Goal: Task Accomplishment & Management: Complete application form

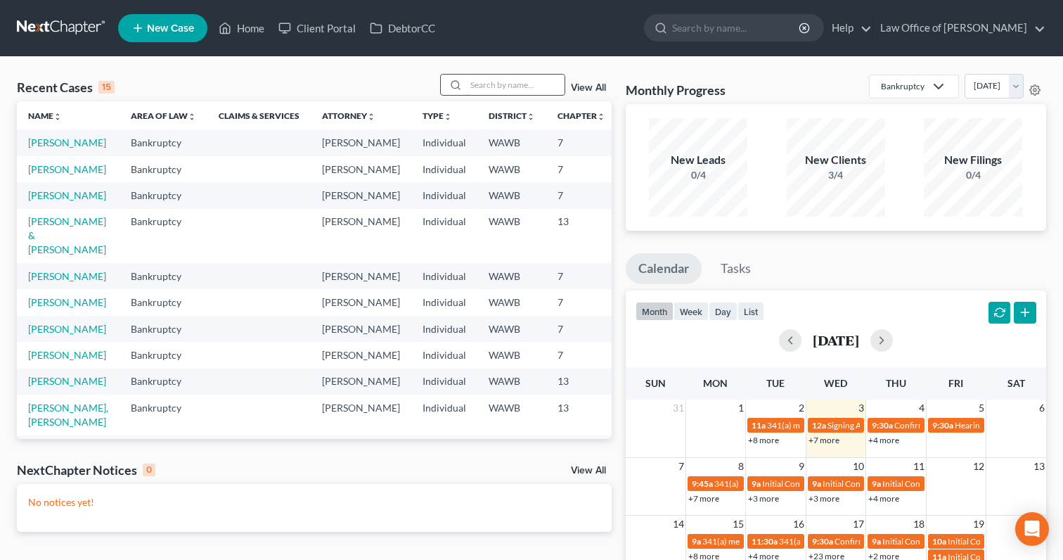
drag, startPoint x: 481, startPoint y: 85, endPoint x: 481, endPoint y: 77, distance: 7.7
click at [481, 85] on input "search" at bounding box center [515, 85] width 98 height 20
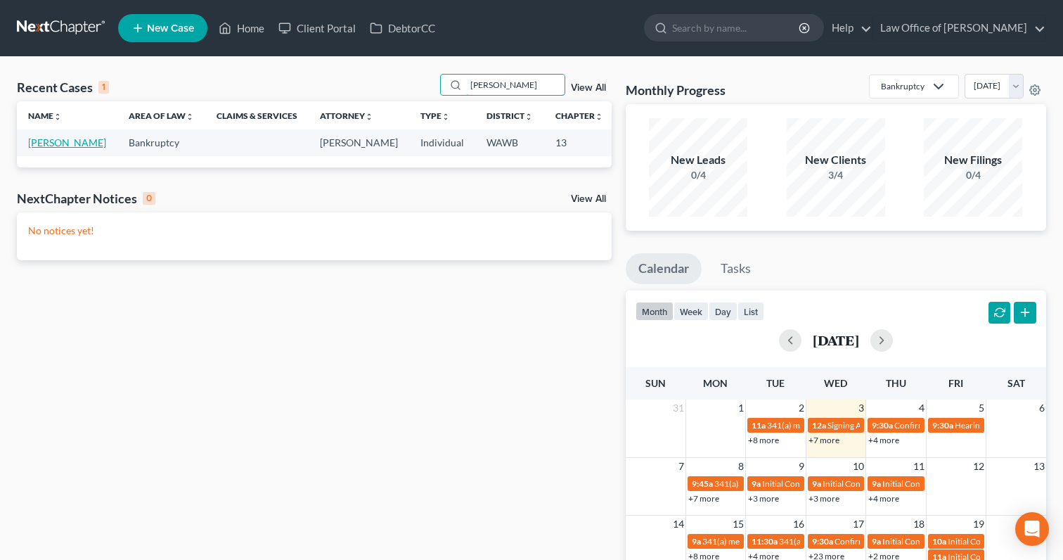
type input "mcdermott"
click at [58, 138] on link "[PERSON_NAME]" at bounding box center [67, 142] width 78 height 12
select select "6"
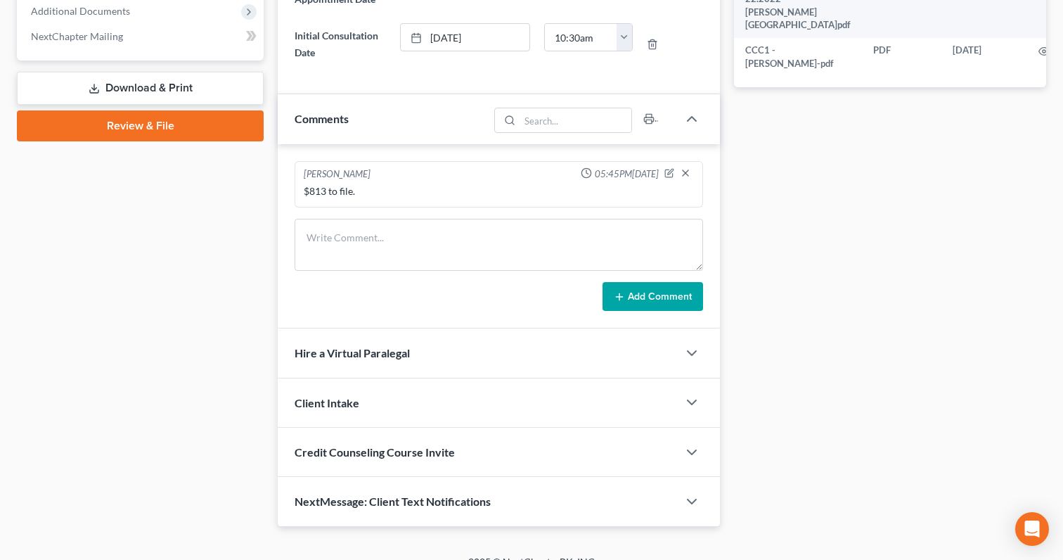
scroll to position [608, 0]
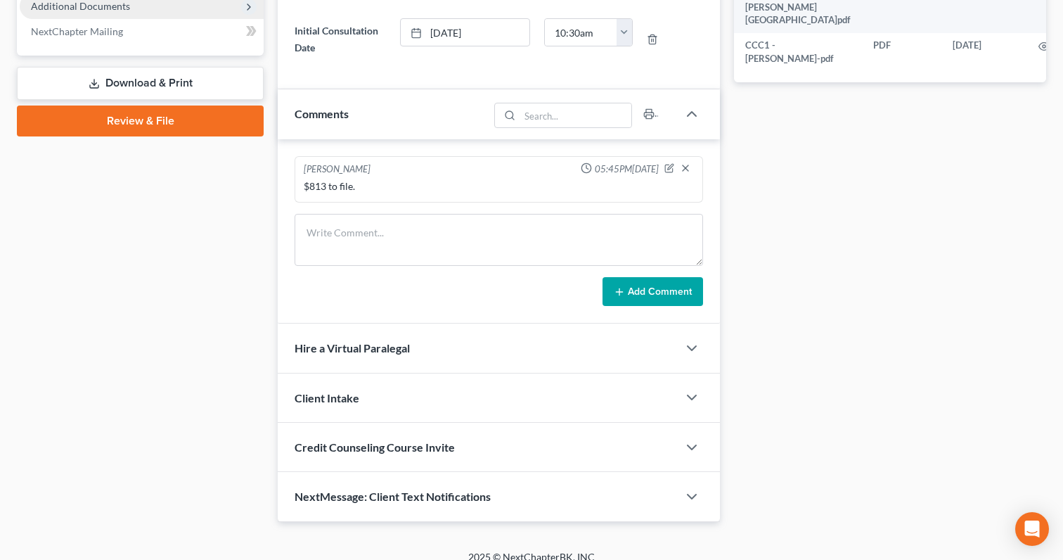
click at [148, 3] on span "Additional Documents" at bounding box center [142, 6] width 244 height 25
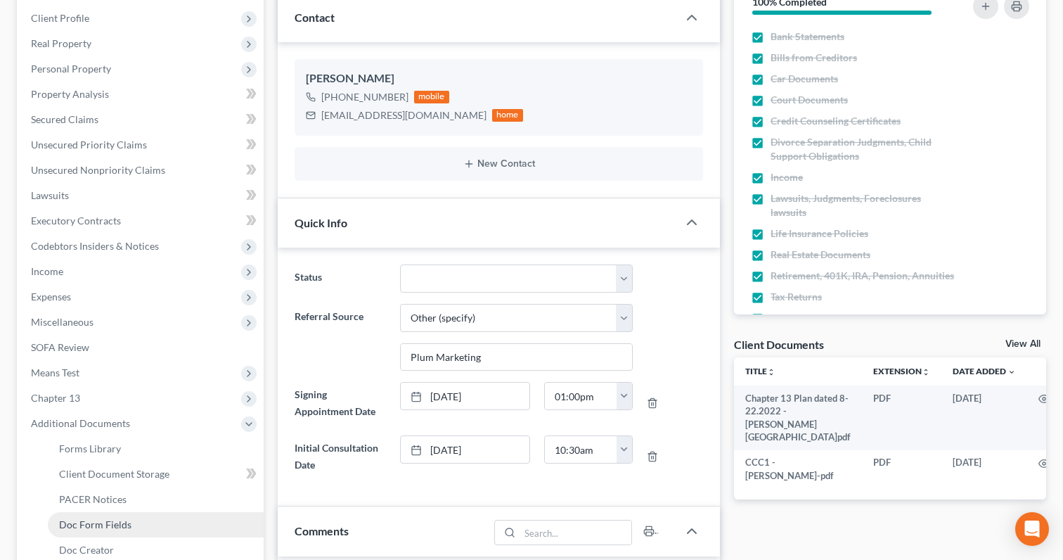
scroll to position [0, 0]
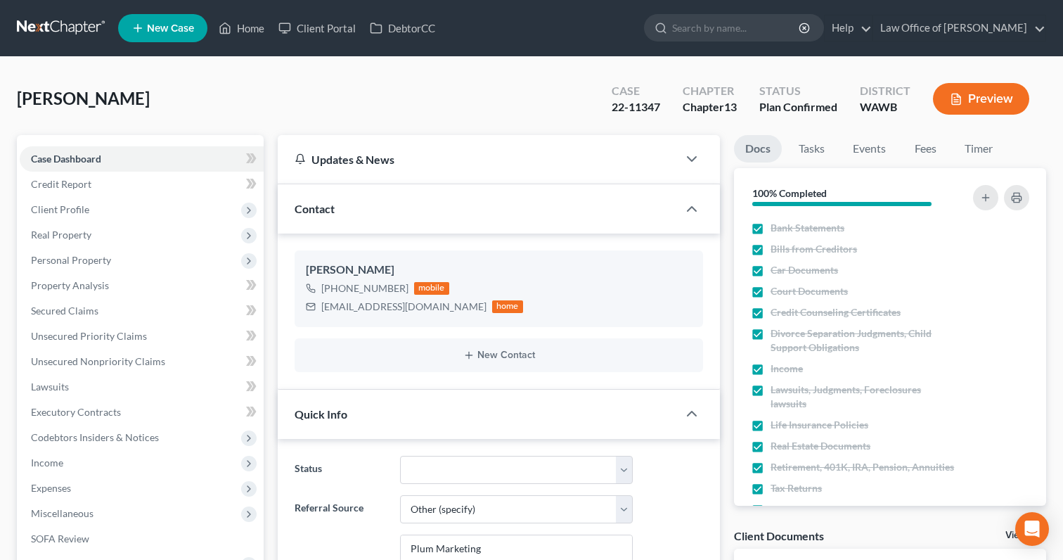
click at [88, 32] on link at bounding box center [62, 27] width 90 height 25
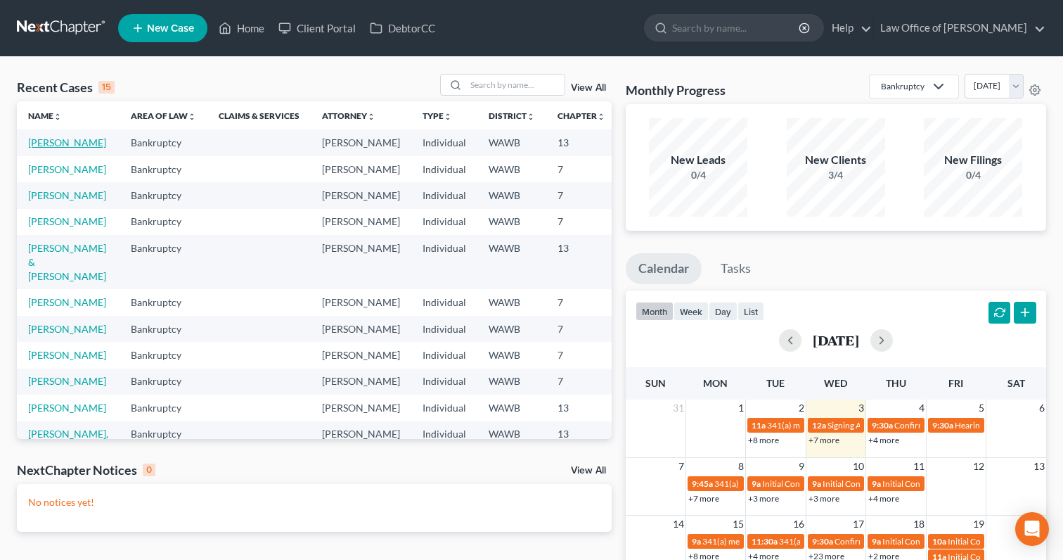
click at [63, 144] on link "[PERSON_NAME]" at bounding box center [67, 142] width 78 height 12
select select "6"
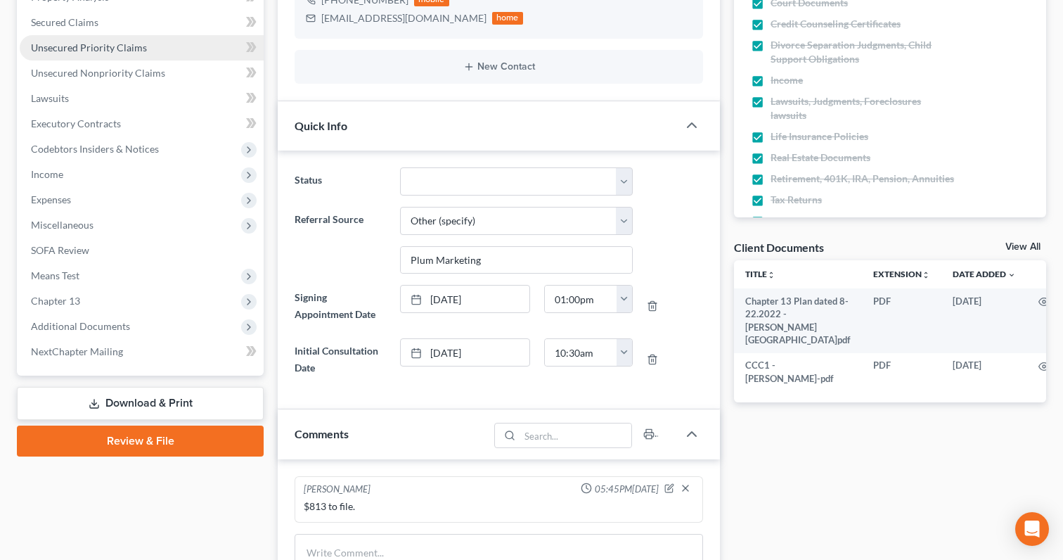
scroll to position [294, 0]
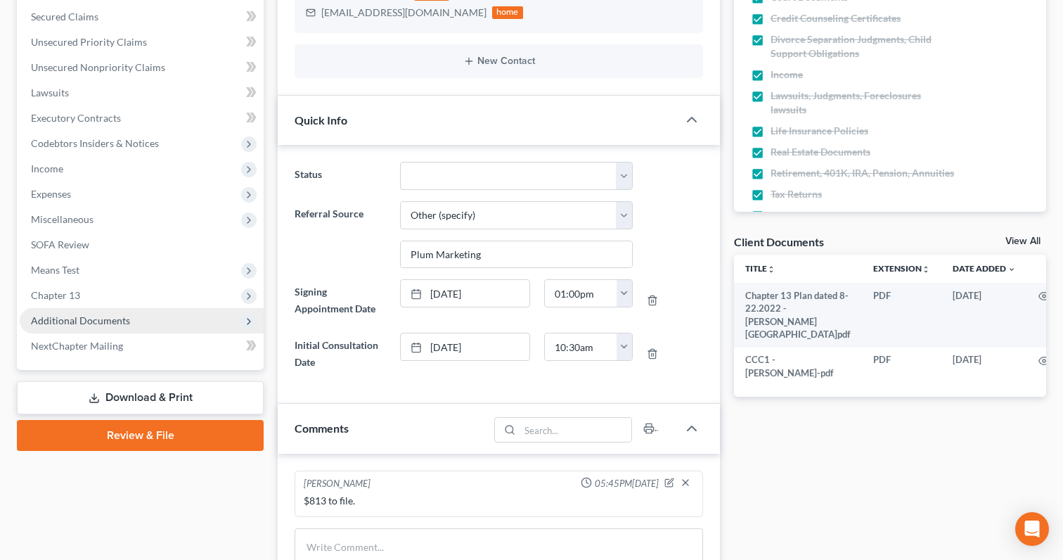
click at [107, 321] on span "Additional Documents" at bounding box center [80, 320] width 99 height 12
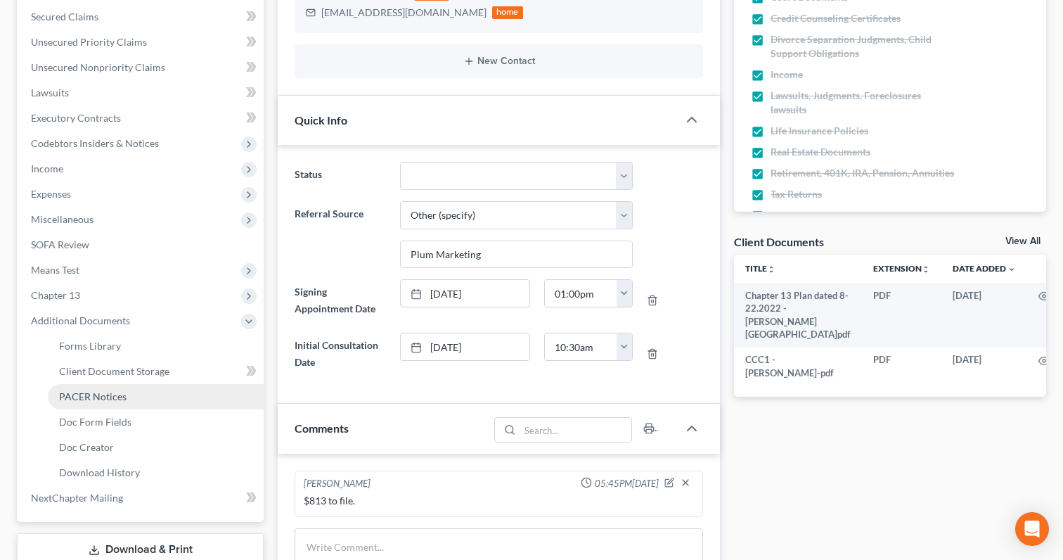
click at [111, 392] on span "PACER Notices" at bounding box center [92, 396] width 67 height 12
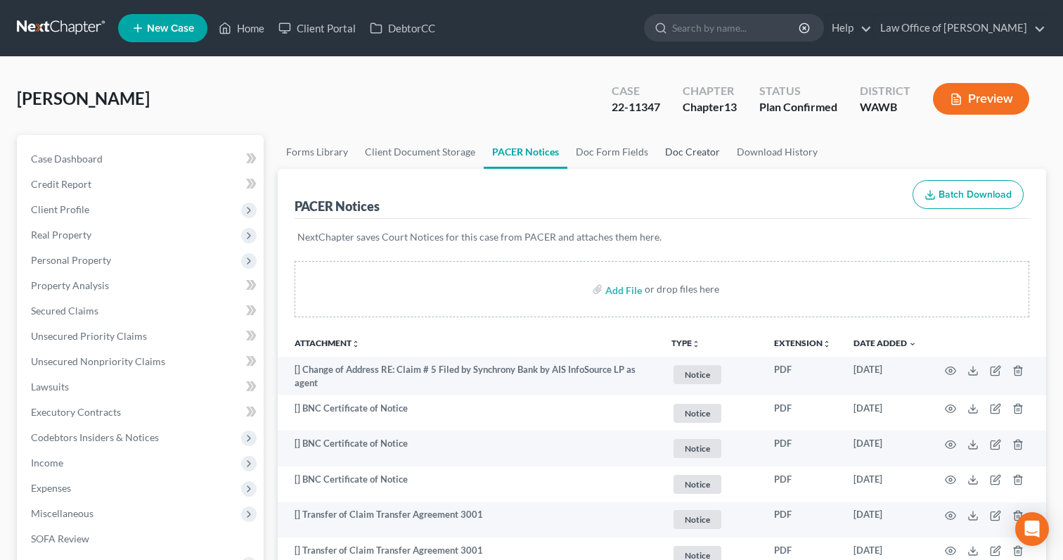
click at [676, 153] on link "Doc Creator" at bounding box center [693, 152] width 72 height 34
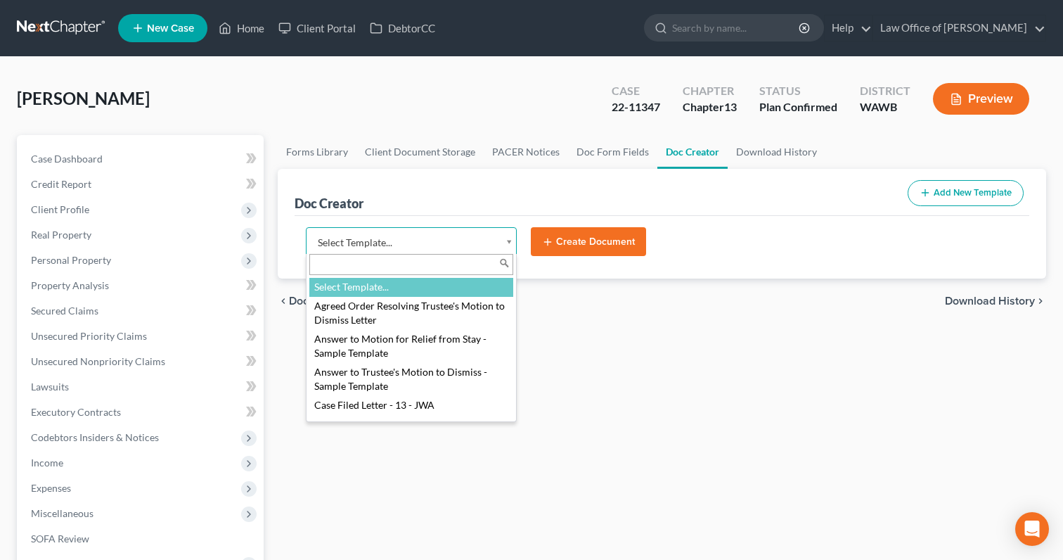
click at [399, 239] on body "Home New Case Client Portal DebtorCC Law Office of Lisa S. Tse lisa@lisatselaw.…" at bounding box center [531, 475] width 1063 height 950
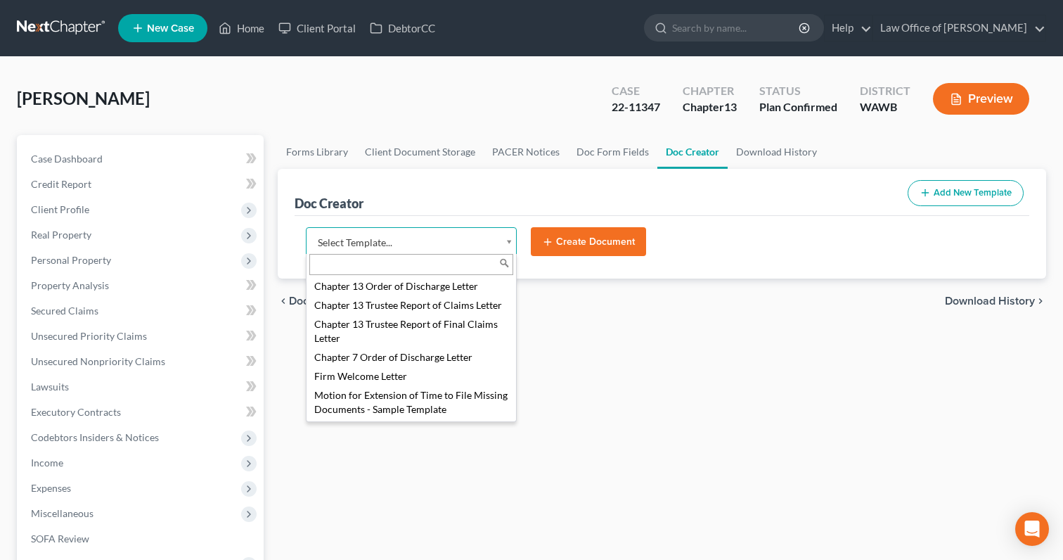
scroll to position [283, 0]
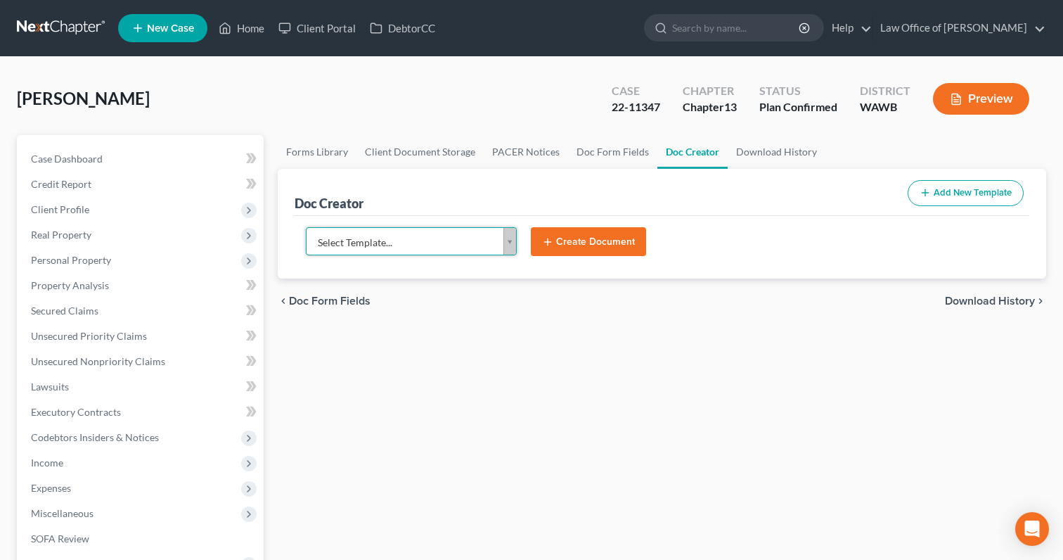
click at [333, 156] on body "Home New Case Client Portal DebtorCC Law Office of Lisa S. Tse lisa@lisatselaw.…" at bounding box center [531, 475] width 1063 height 950
click at [328, 153] on link "Forms Library" at bounding box center [317, 152] width 79 height 34
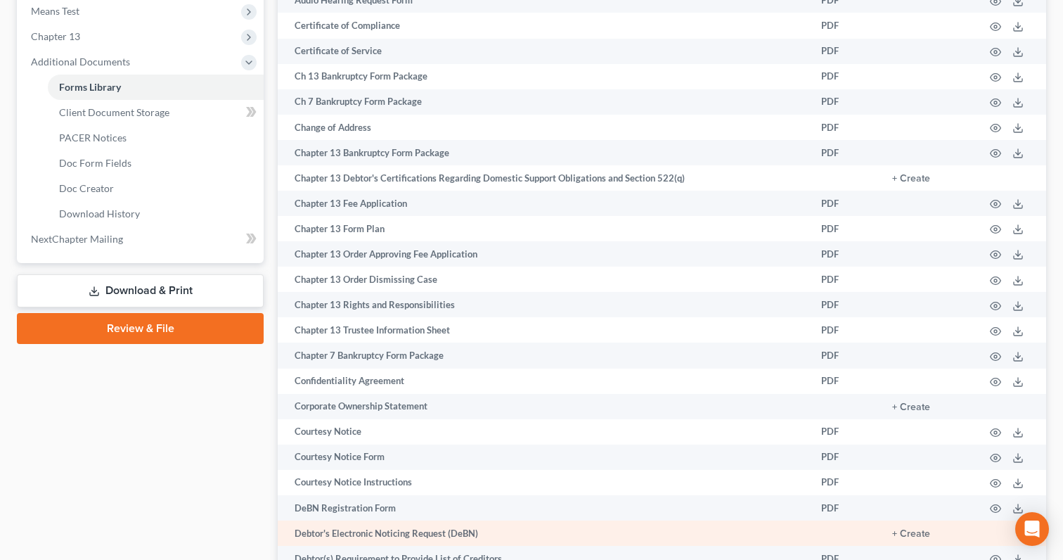
scroll to position [552, 0]
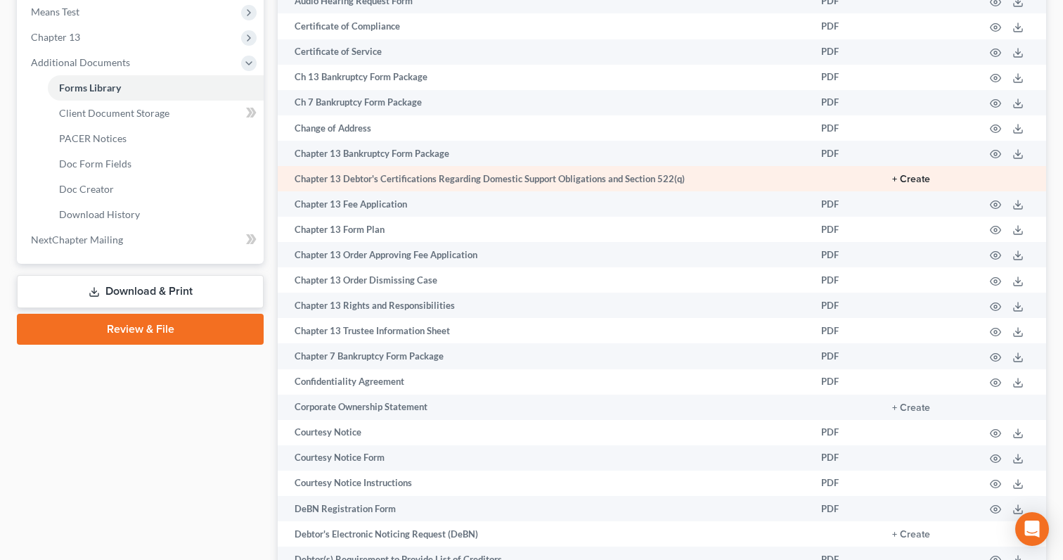
click at [918, 181] on button "+ Create" at bounding box center [911, 179] width 38 height 10
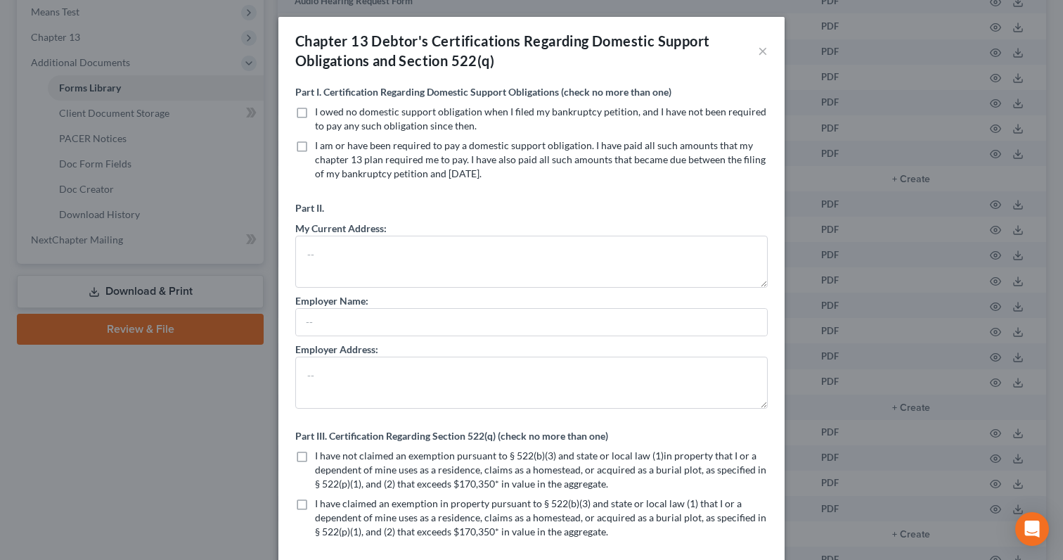
click at [315, 112] on label "I owed no domestic support obligation when I filed my bankruptcy petition, and …" at bounding box center [541, 119] width 453 height 28
click at [321, 112] on input "I owed no domestic support obligation when I filed my bankruptcy petition, and …" at bounding box center [325, 109] width 9 height 9
checkbox input "true"
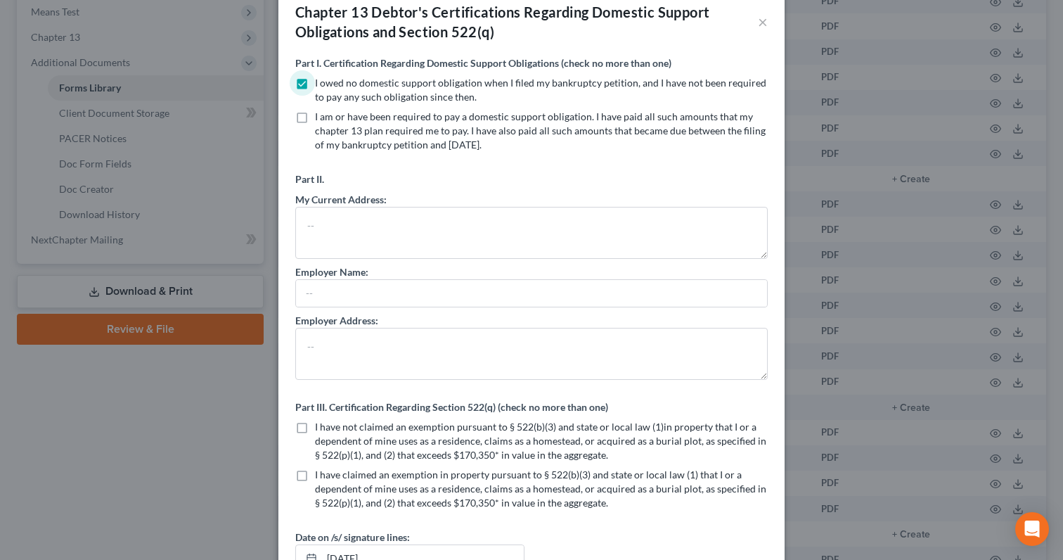
scroll to position [129, 0]
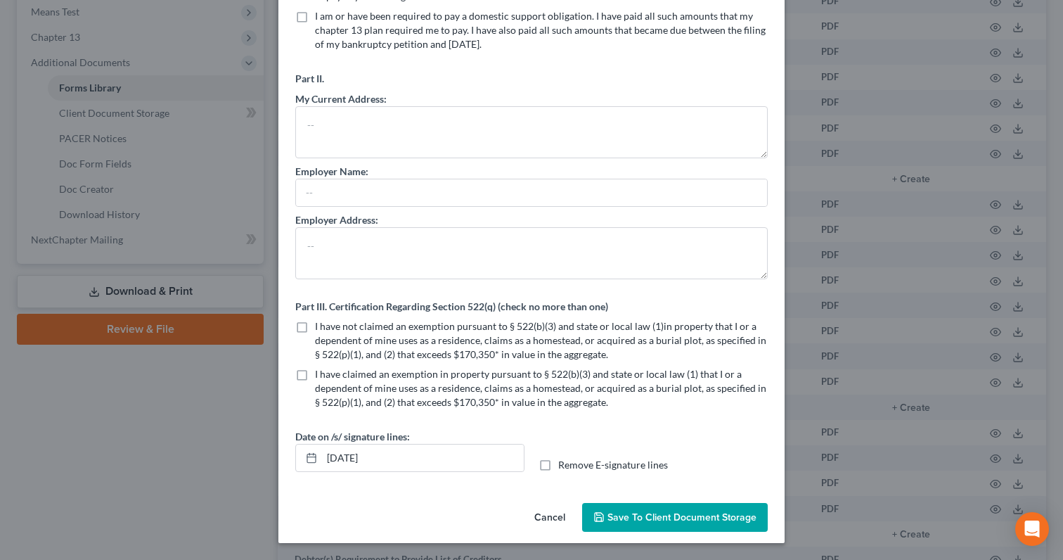
click at [315, 323] on label "I have not claimed an exemption pursuant to § 522(b)(3) and state or local law …" at bounding box center [541, 340] width 453 height 42
click at [321, 323] on input "I have not claimed an exemption pursuant to § 522(b)(3) and state or local law …" at bounding box center [325, 323] width 9 height 9
checkbox input "true"
click at [353, 455] on input "[DATE]" at bounding box center [423, 457] width 202 height 27
type input "09/05/2025"
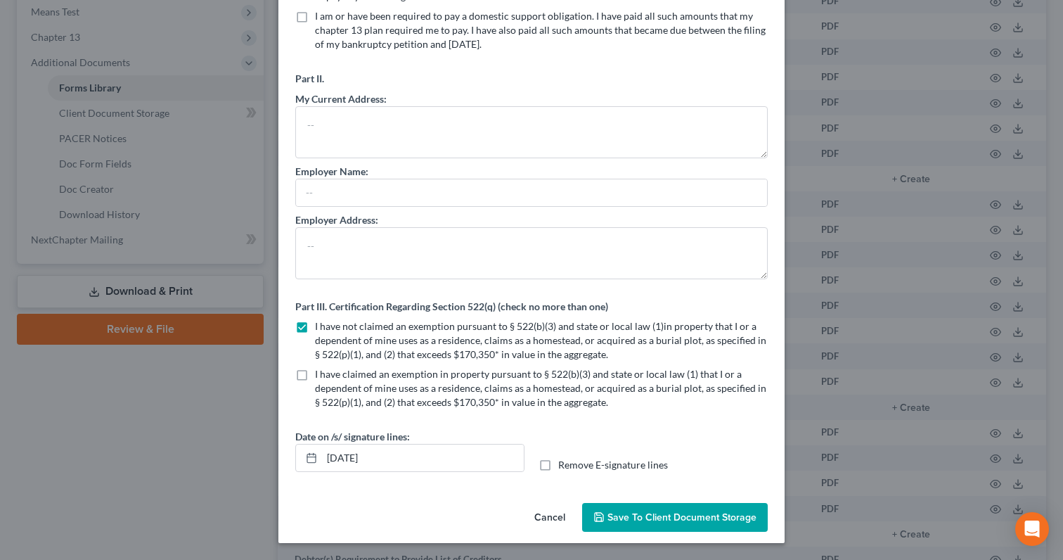
click at [632, 515] on span "Save to Client Document Storage" at bounding box center [681, 517] width 149 height 12
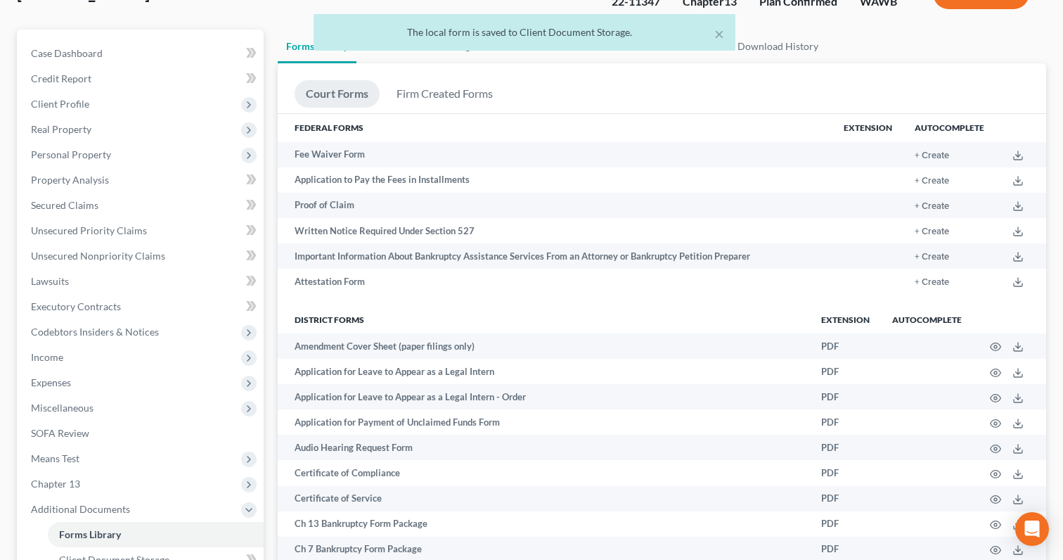
scroll to position [0, 0]
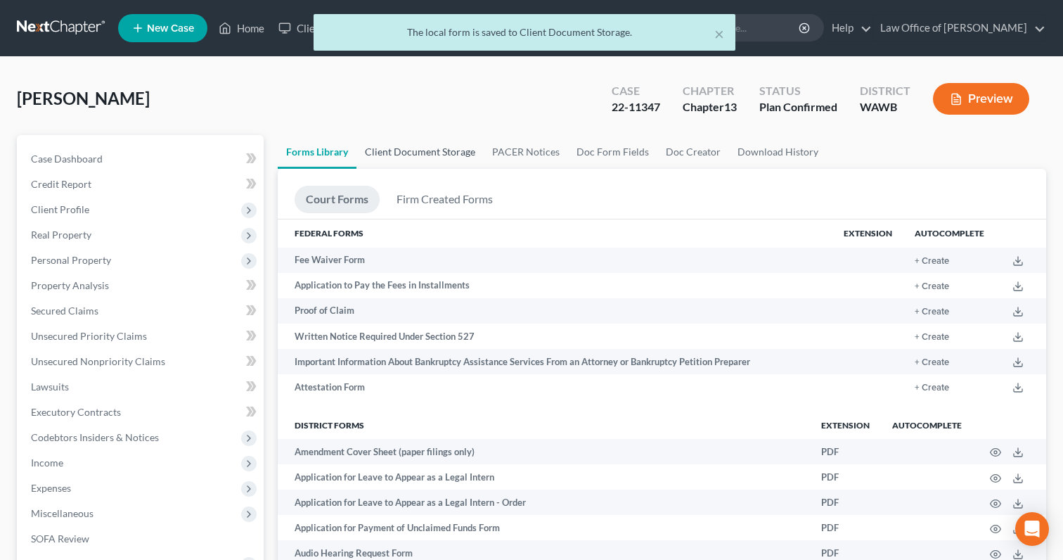
click at [411, 149] on link "Client Document Storage" at bounding box center [419, 152] width 127 height 34
select select "0"
select select "3"
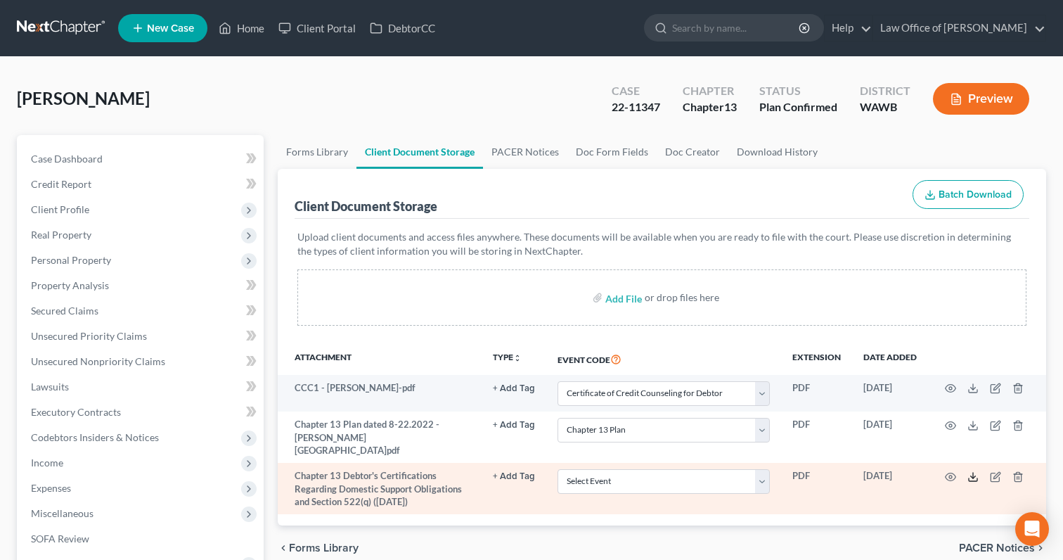
click at [970, 471] on icon at bounding box center [972, 476] width 11 height 11
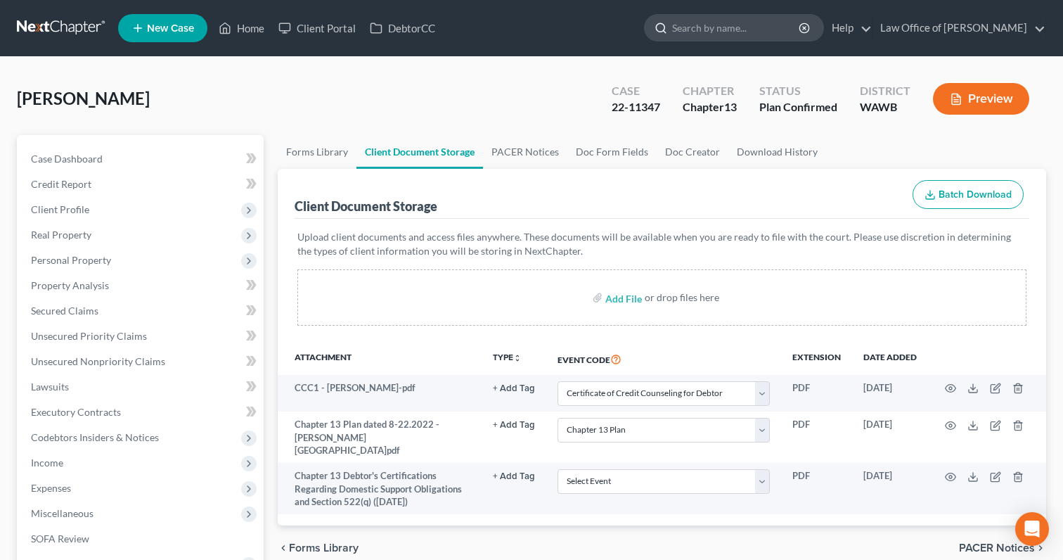
click at [733, 27] on input "search" at bounding box center [736, 28] width 129 height 26
click at [749, 25] on input "search" at bounding box center [736, 28] width 129 height 26
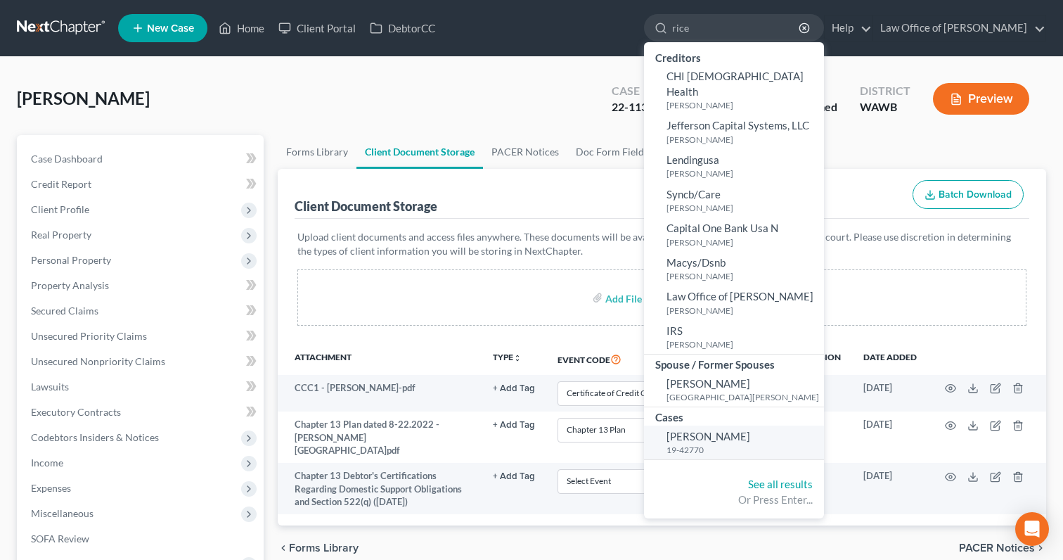
type input "rice"
click at [749, 430] on span "[PERSON_NAME]" at bounding box center [708, 436] width 84 height 13
select select "2"
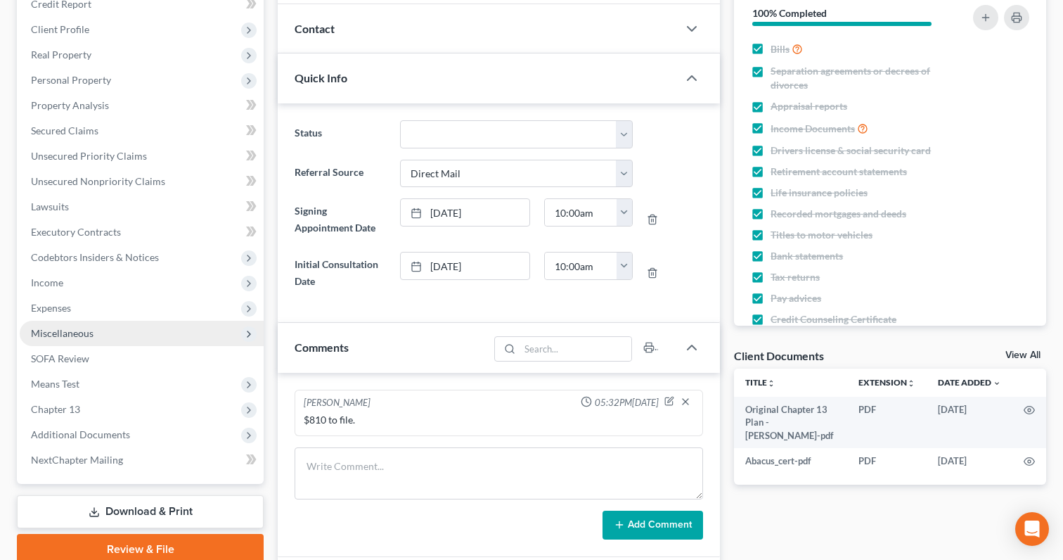
scroll to position [281, 0]
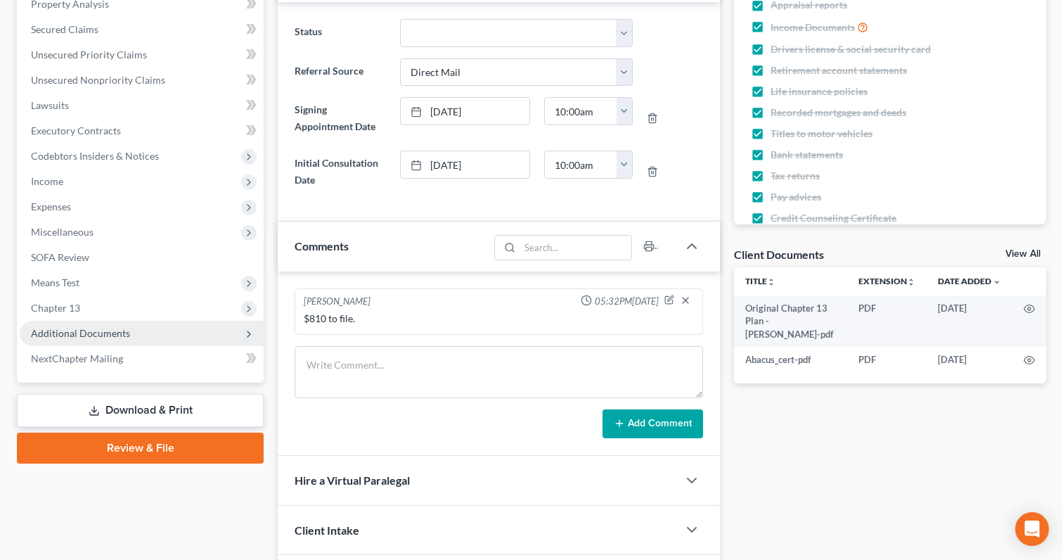
click at [108, 325] on span "Additional Documents" at bounding box center [142, 333] width 244 height 25
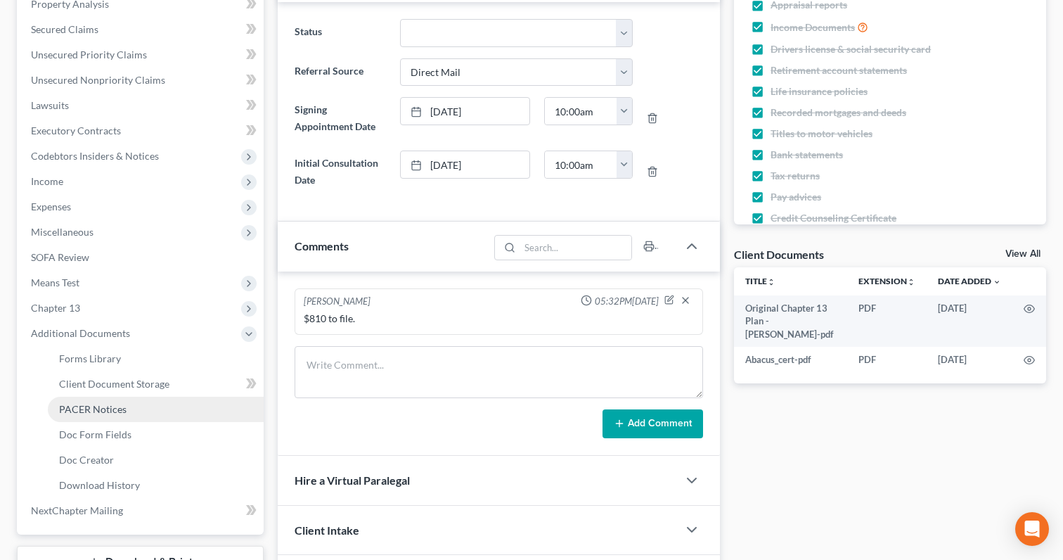
click at [119, 410] on span "PACER Notices" at bounding box center [92, 409] width 67 height 12
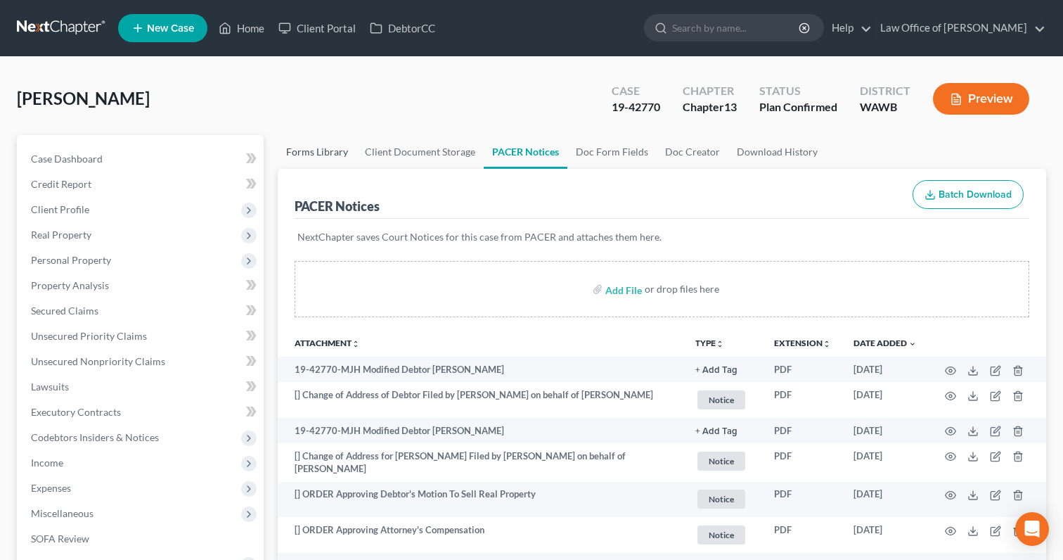
click at [318, 143] on link "Forms Library" at bounding box center [317, 152] width 79 height 34
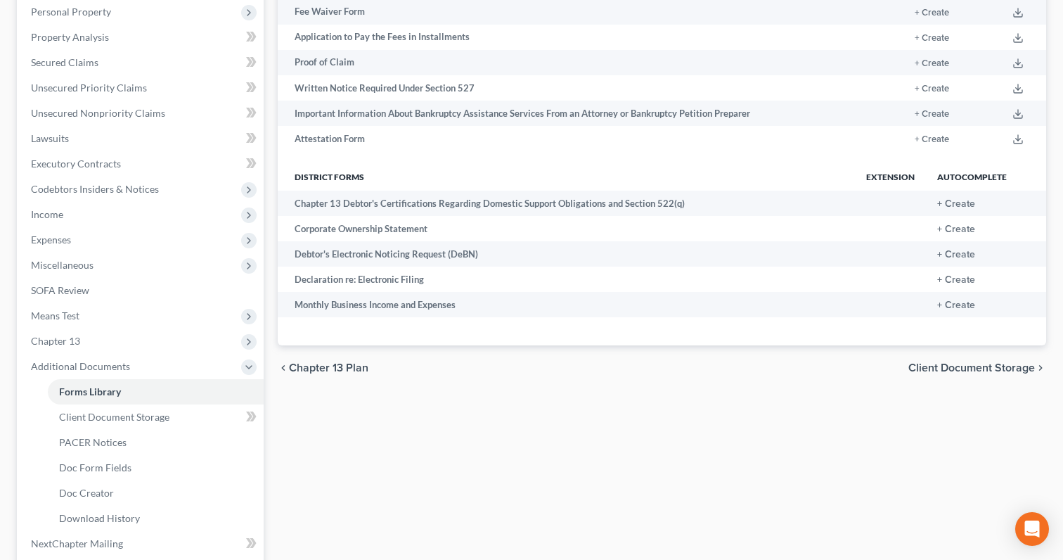
scroll to position [262, 0]
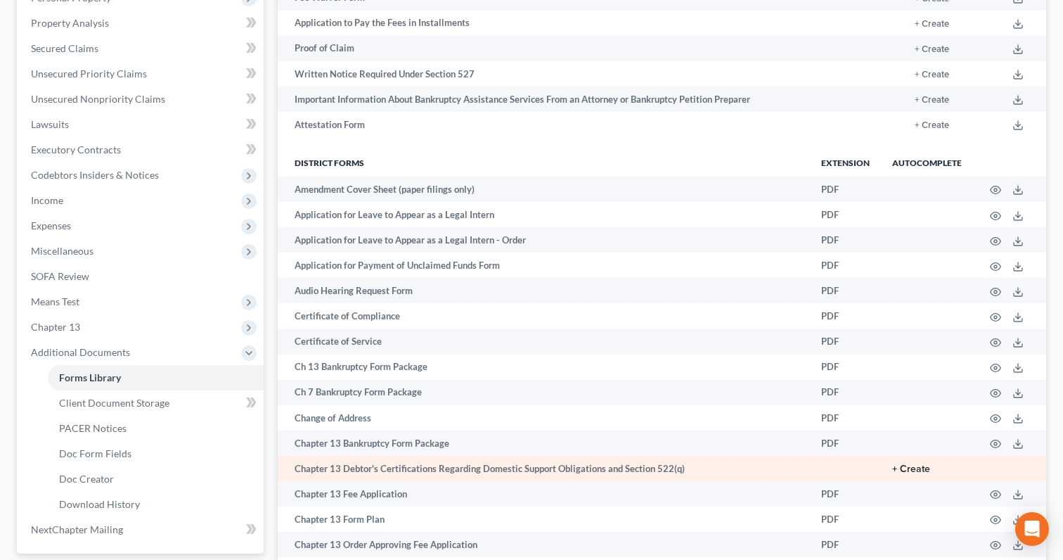
click at [917, 468] on button "+ Create" at bounding box center [911, 469] width 38 height 10
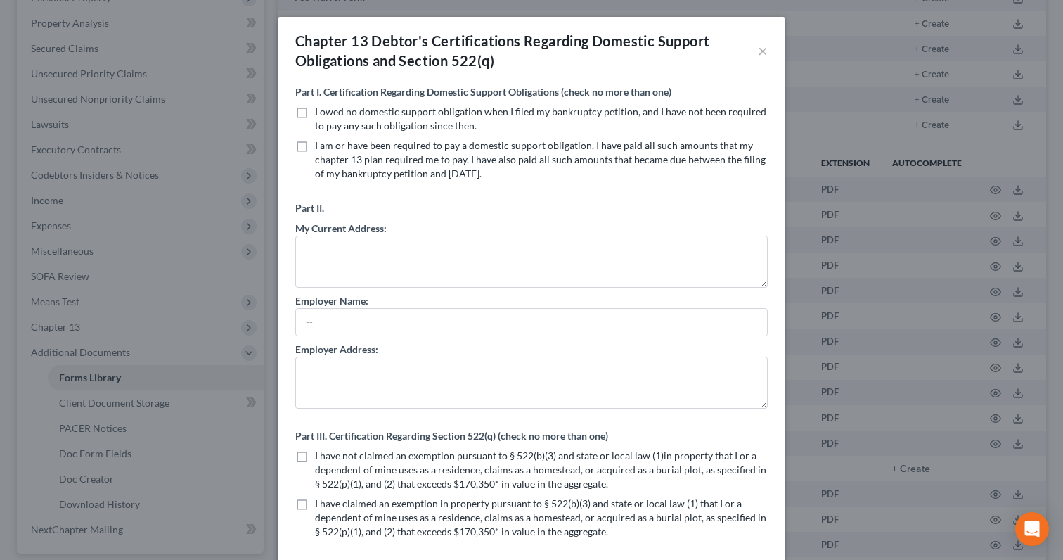
click at [315, 112] on label "I owed no domestic support obligation when I filed my bankruptcy petition, and …" at bounding box center [541, 119] width 453 height 28
click at [321, 112] on input "I owed no domestic support obligation when I filed my bankruptcy petition, and …" at bounding box center [325, 109] width 9 height 9
checkbox input "true"
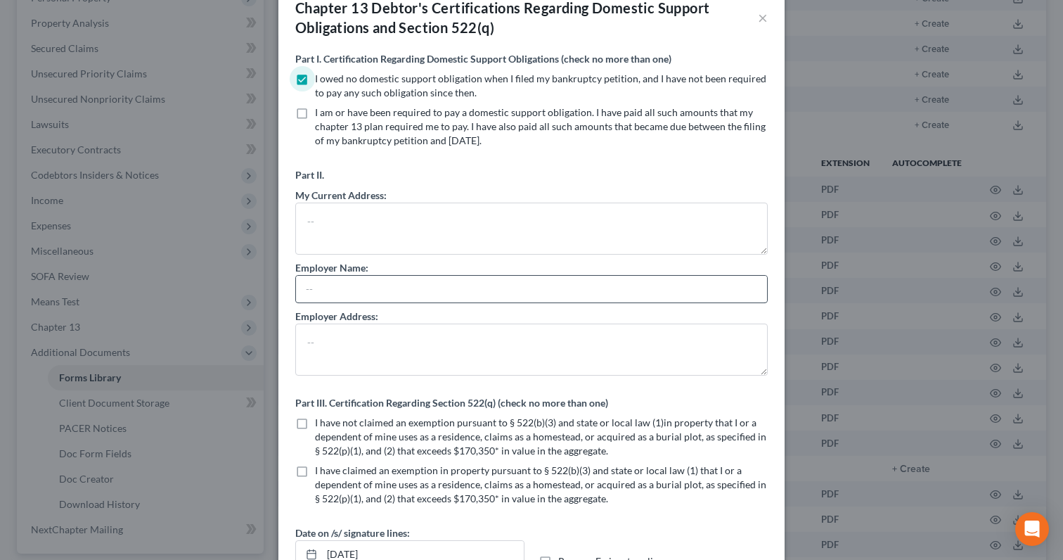
scroll to position [129, 0]
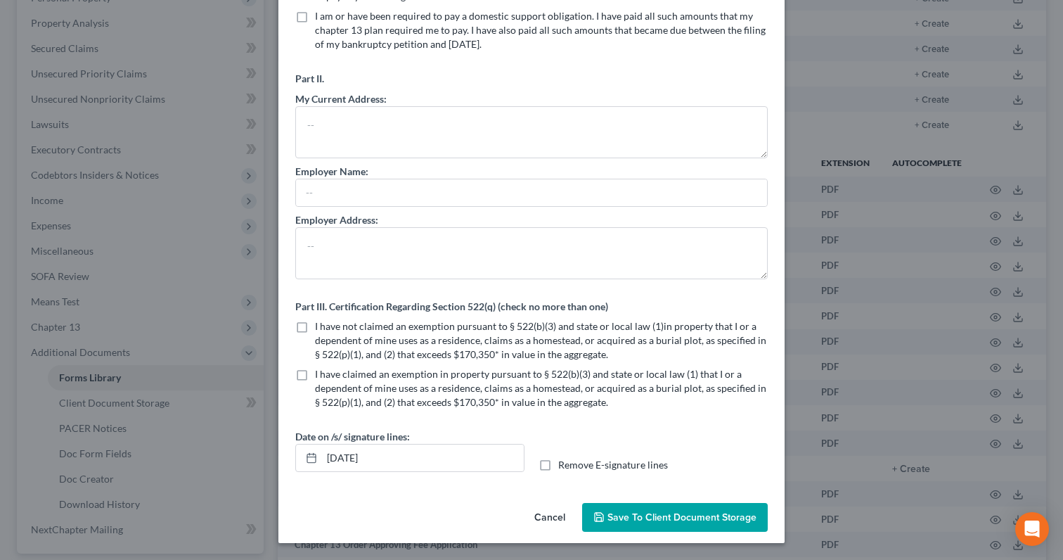
click at [315, 329] on label "I have not claimed an exemption pursuant to § 522(b)(3) and state or local law …" at bounding box center [541, 340] width 453 height 42
click at [321, 328] on input "I have not claimed an exemption pursuant to § 522(b)(3) and state or local law …" at bounding box center [325, 323] width 9 height 9
checkbox input "true"
click at [353, 461] on input "[DATE]" at bounding box center [423, 457] width 202 height 27
type input "09/05/2025"
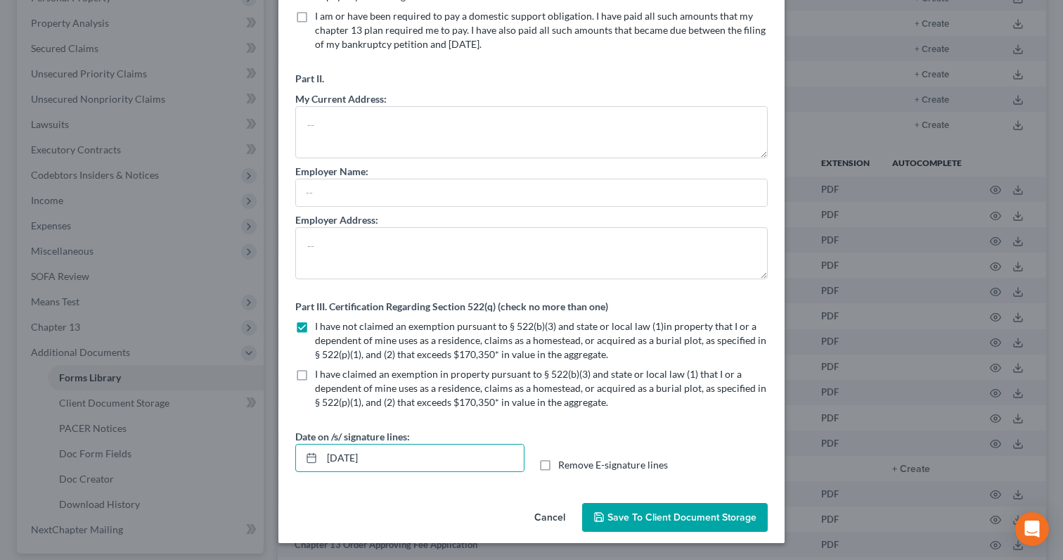
click at [666, 526] on button "Save to Client Document Storage" at bounding box center [675, 518] width 186 height 30
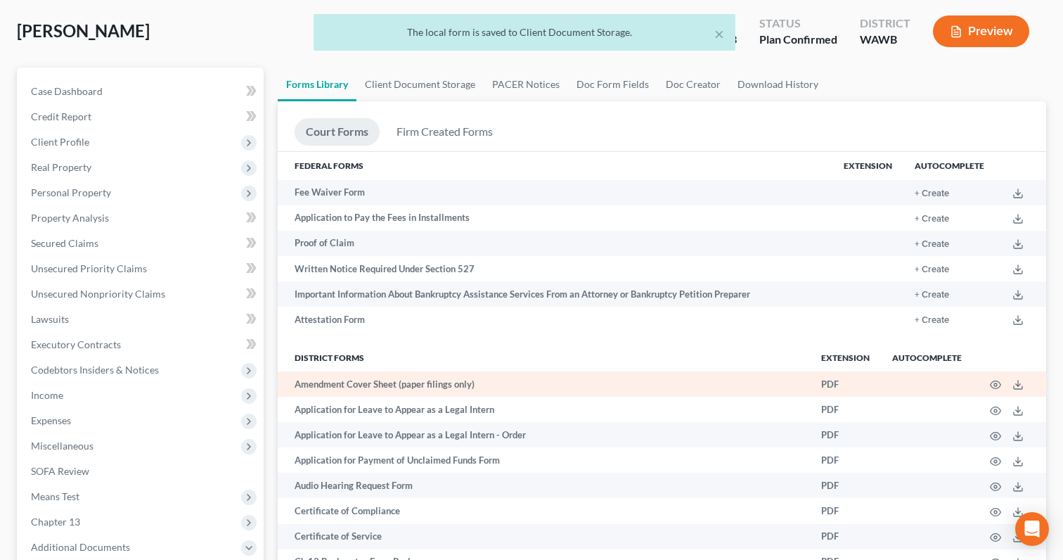
scroll to position [0, 0]
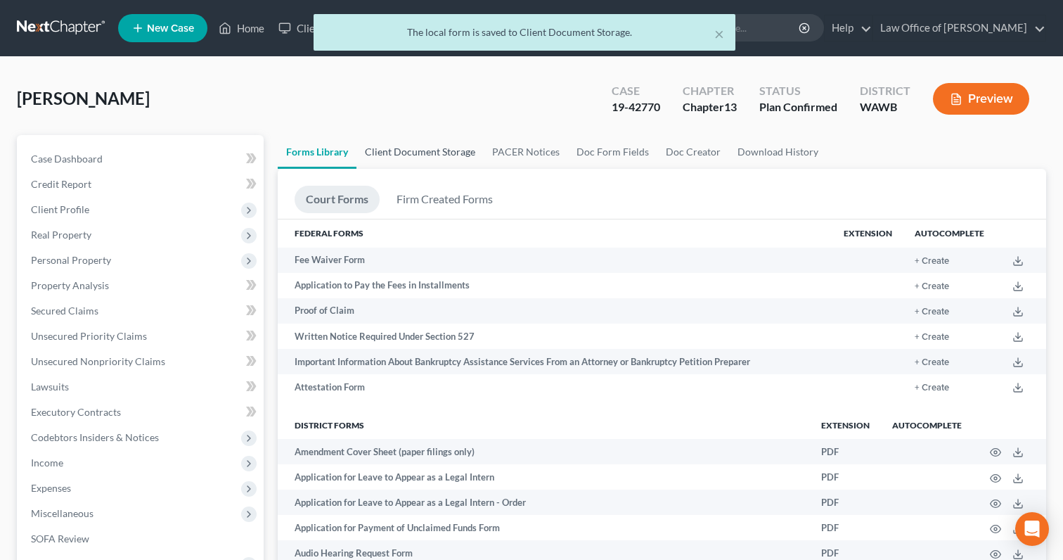
click at [413, 150] on link "Client Document Storage" at bounding box center [419, 152] width 127 height 34
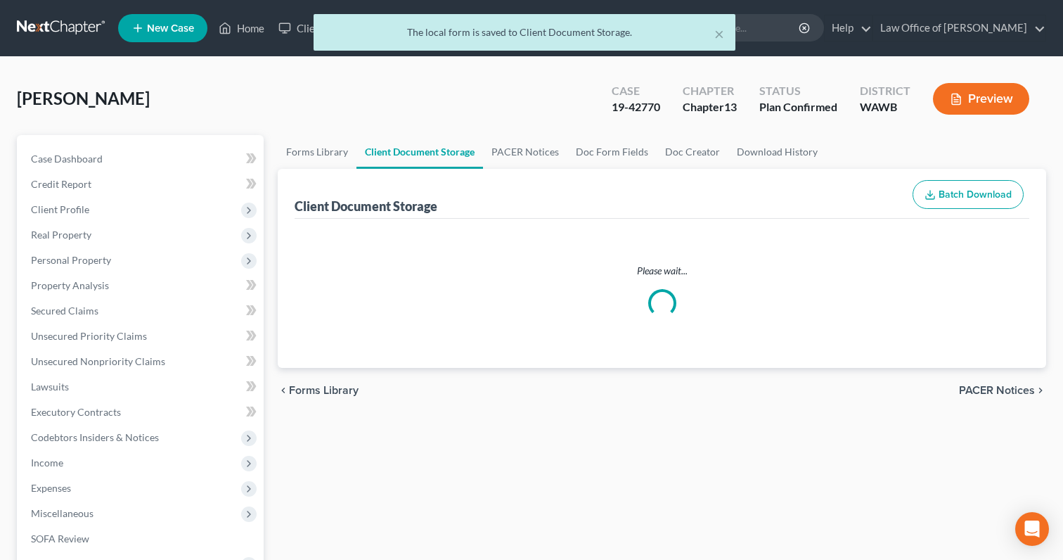
select select "0"
select select "3"
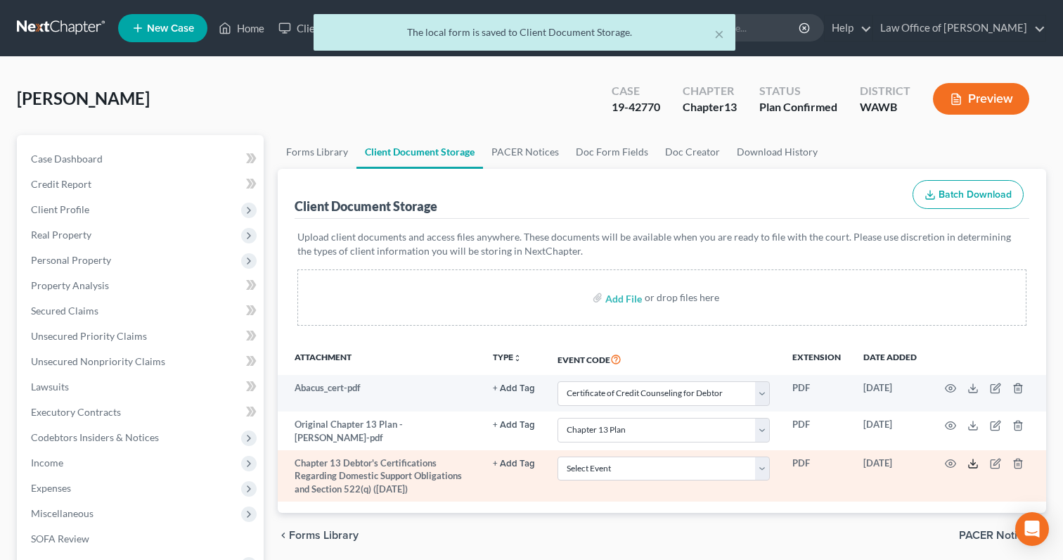
click at [977, 461] on icon at bounding box center [972, 463] width 11 height 11
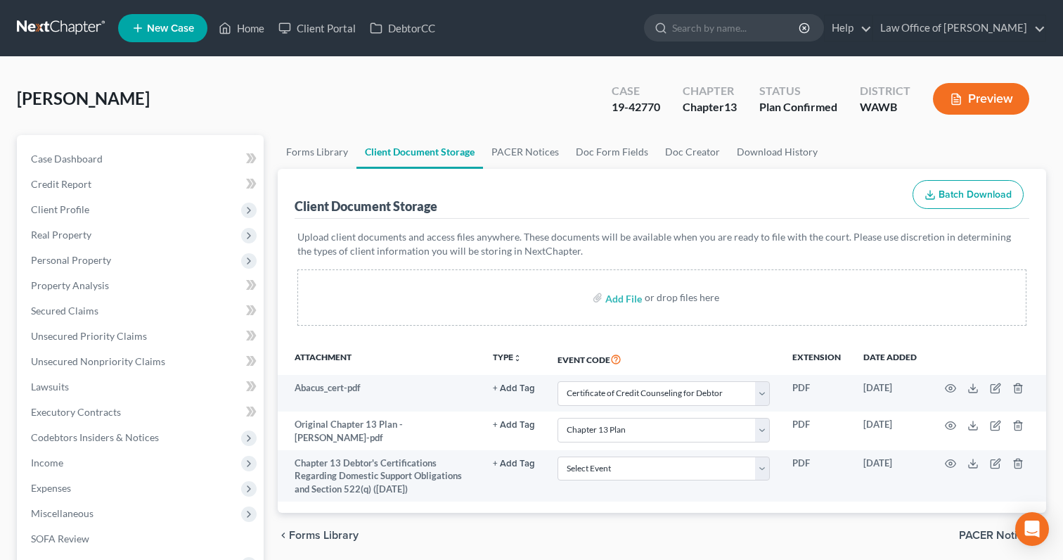
click at [60, 25] on link at bounding box center [62, 27] width 90 height 25
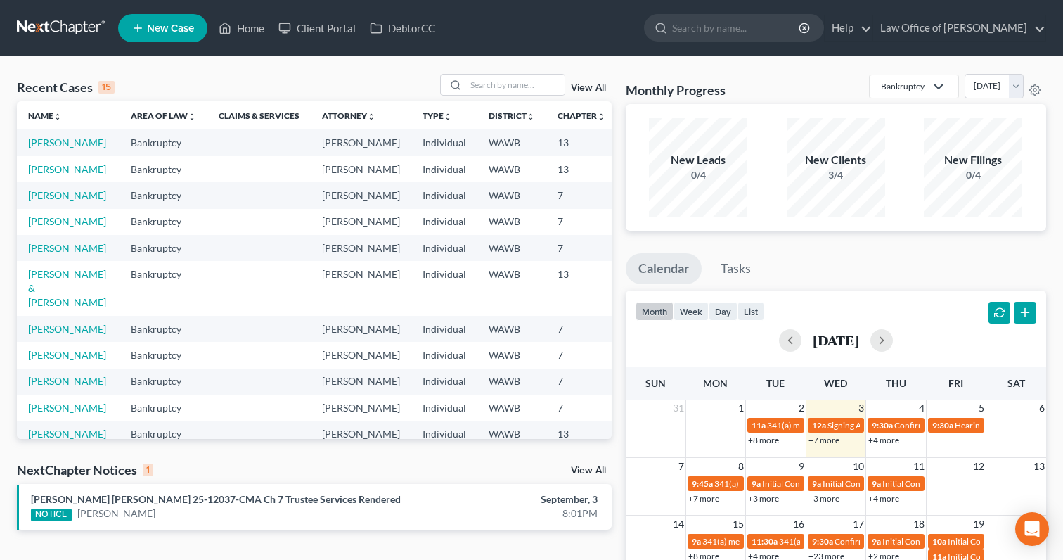
click at [588, 464] on div "NextChapter Notices 1 View All" at bounding box center [314, 472] width 595 height 22
click at [589, 473] on link "View All" at bounding box center [588, 470] width 35 height 10
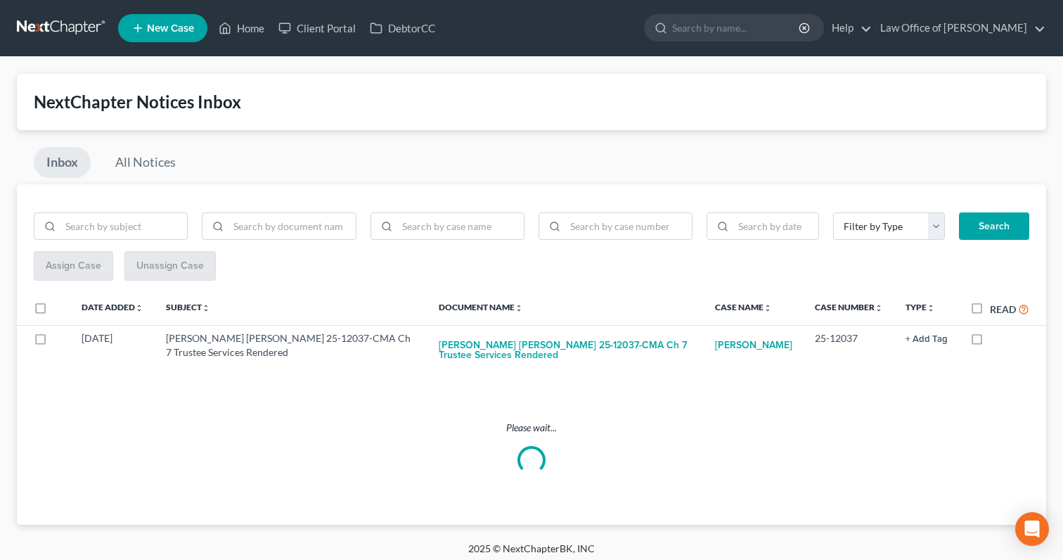
click at [990, 309] on label "Read" at bounding box center [1009, 309] width 39 height 16
click at [995, 309] on input "Read" at bounding box center [999, 305] width 9 height 9
checkbox input "true"
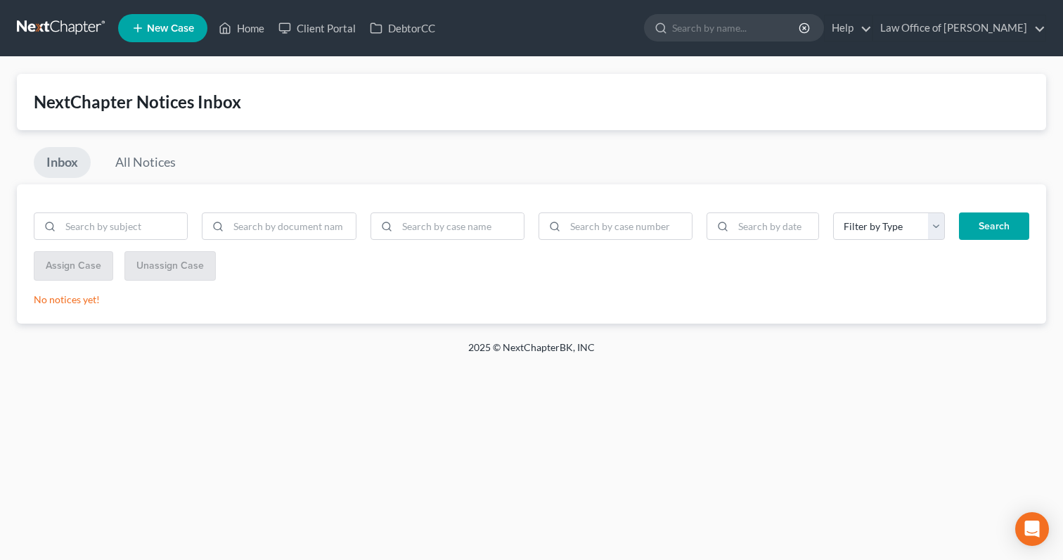
click at [51, 32] on link at bounding box center [62, 27] width 90 height 25
